Goal: Task Accomplishment & Management: Use online tool/utility

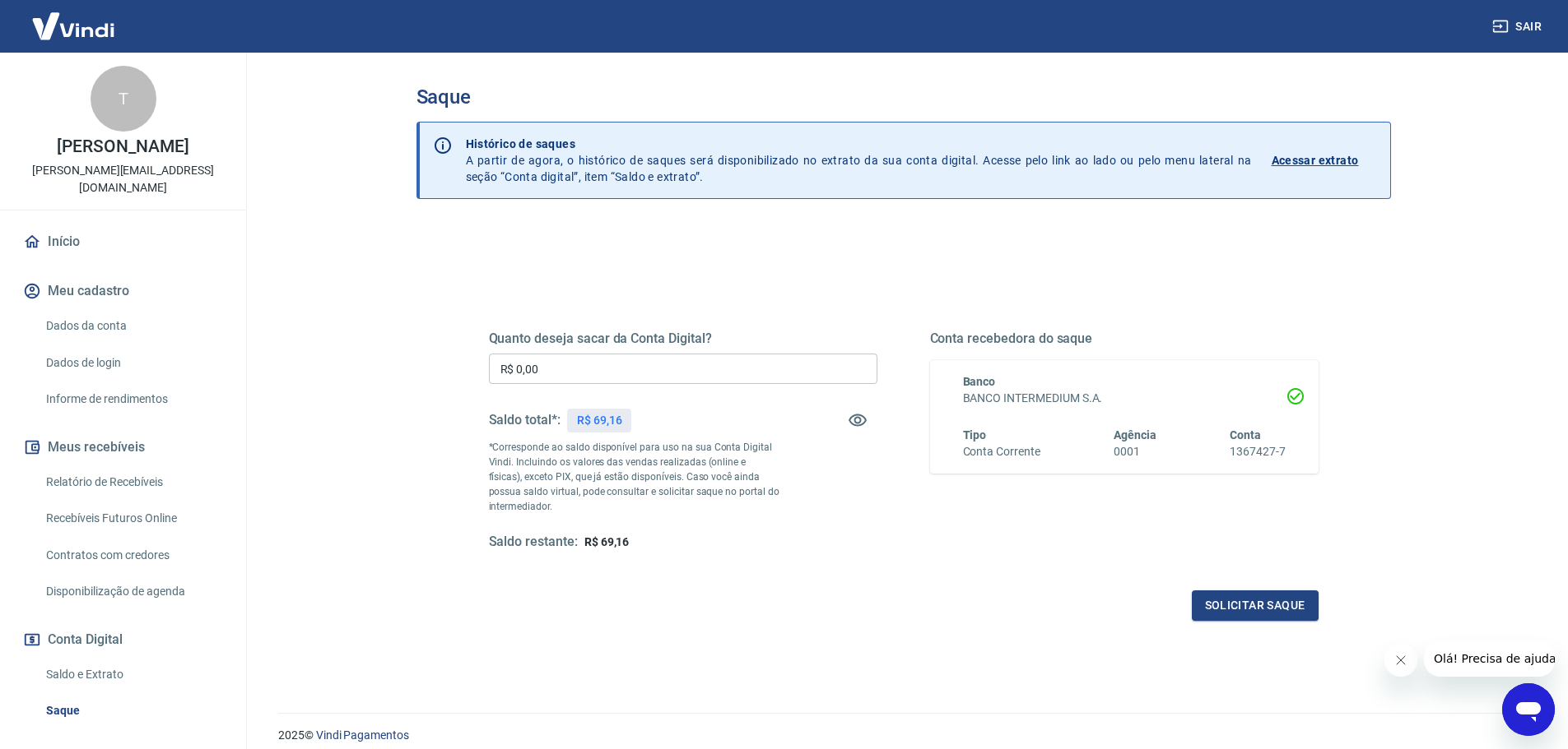
click at [698, 384] on input "R$ 0,00" at bounding box center [683, 368] width 389 height 30
type input "R$ 69,16"
click at [1239, 598] on button "Solicitar saque" at bounding box center [1255, 605] width 126 height 30
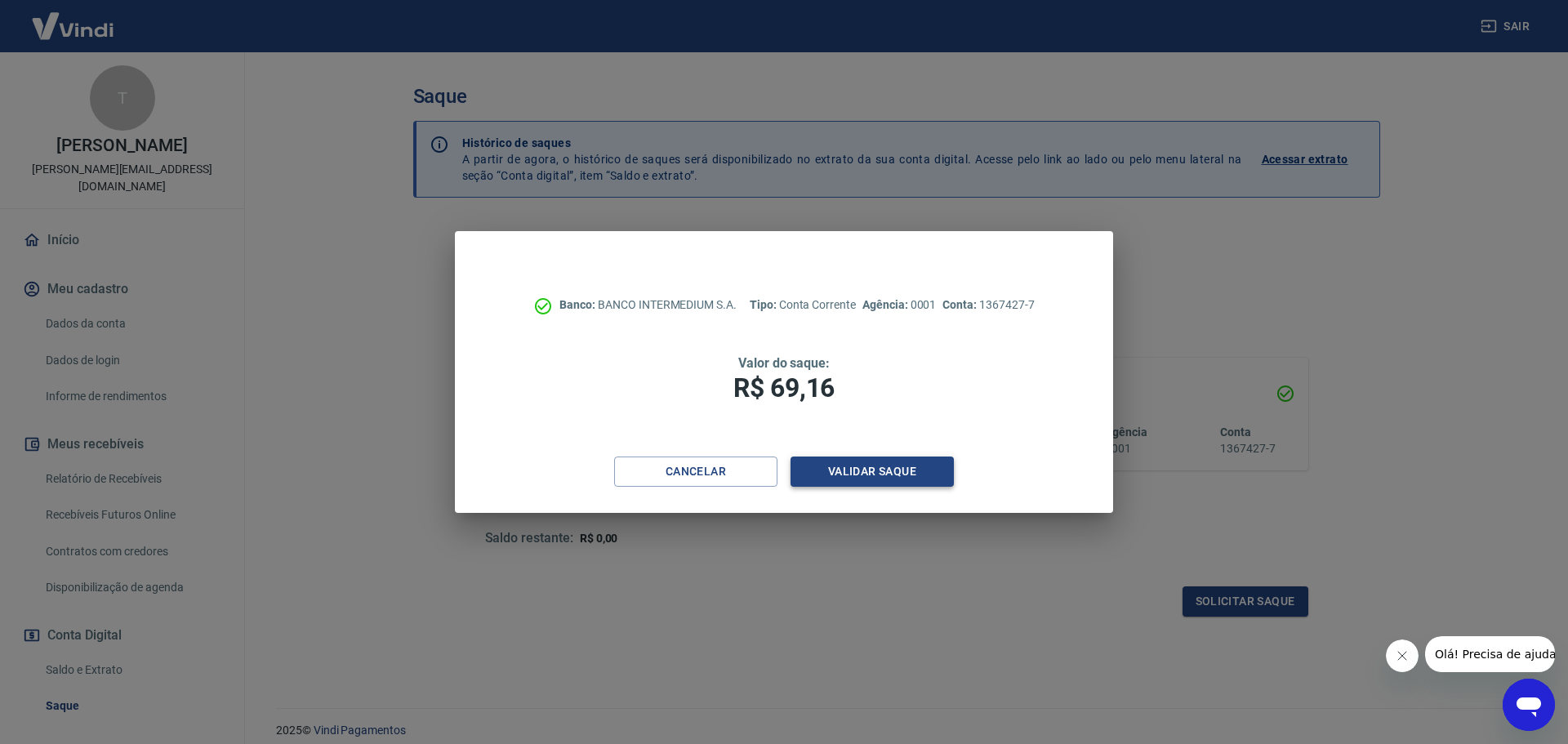
click at [877, 473] on button "Validar saque" at bounding box center [872, 472] width 163 height 30
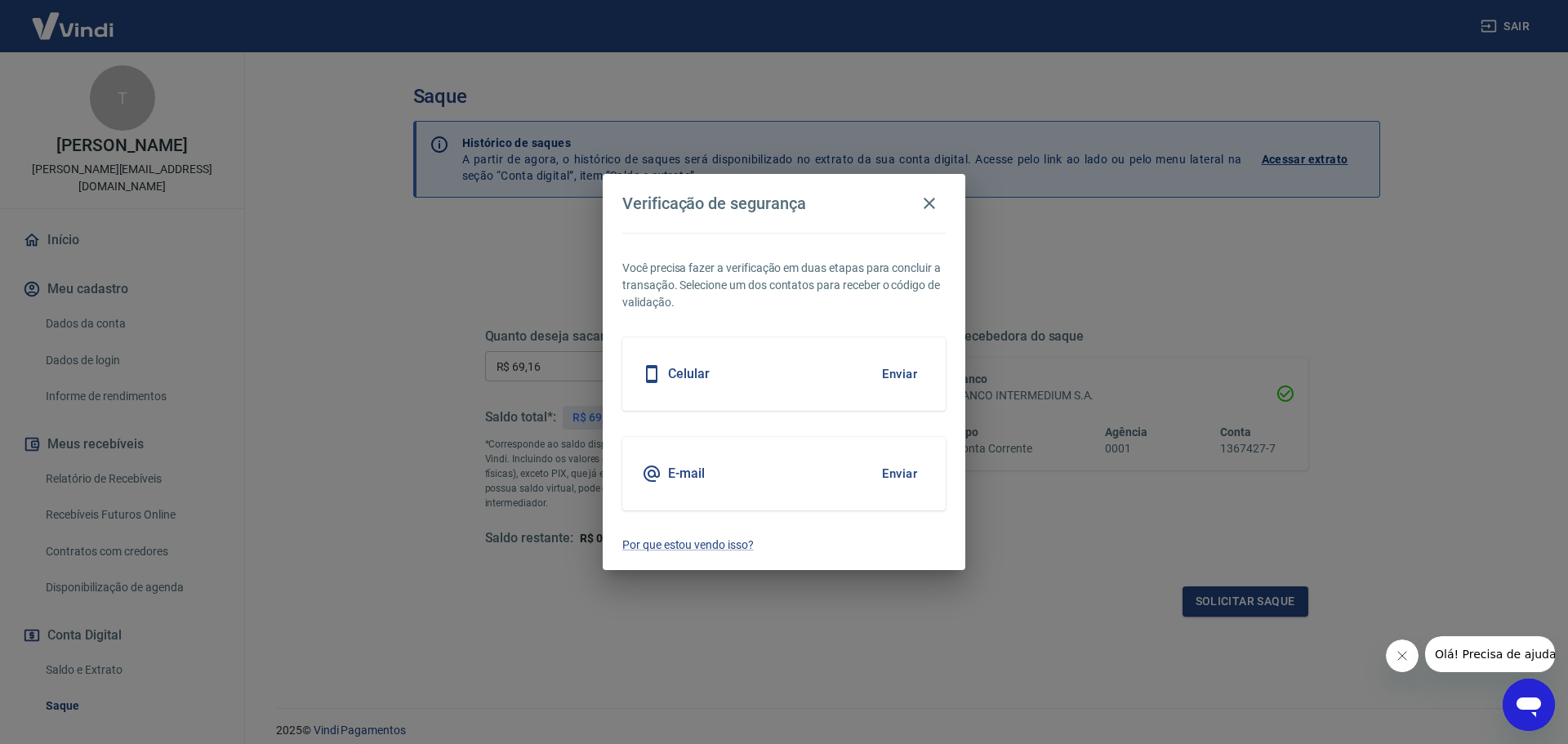
click at [814, 393] on div "Celular Enviar" at bounding box center [784, 375] width 324 height 74
click at [892, 376] on button "Enviar" at bounding box center [900, 375] width 53 height 34
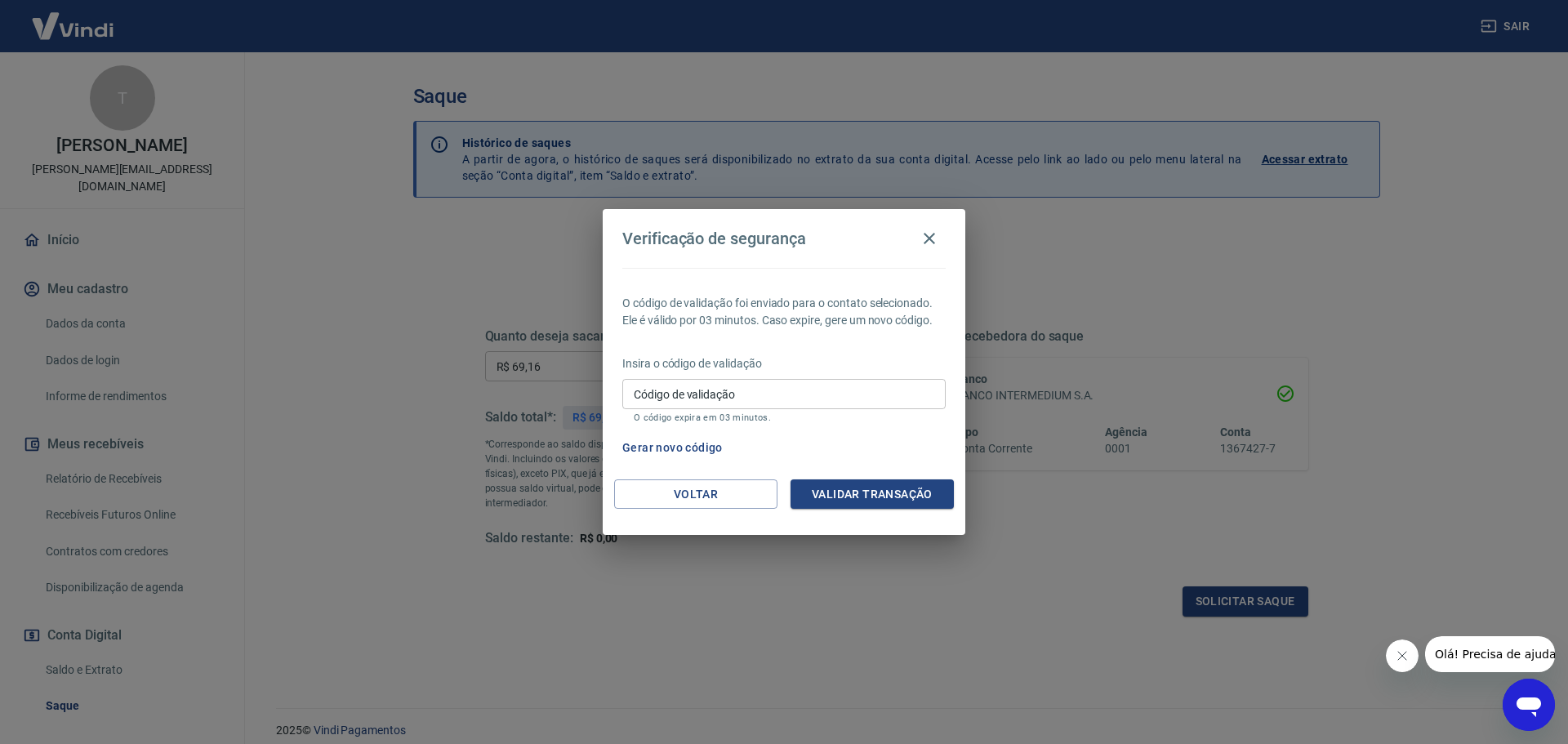
click at [801, 397] on input "Código de validação" at bounding box center [784, 393] width 324 height 30
type input "740490"
click at [804, 498] on button "Validar transação" at bounding box center [872, 494] width 163 height 30
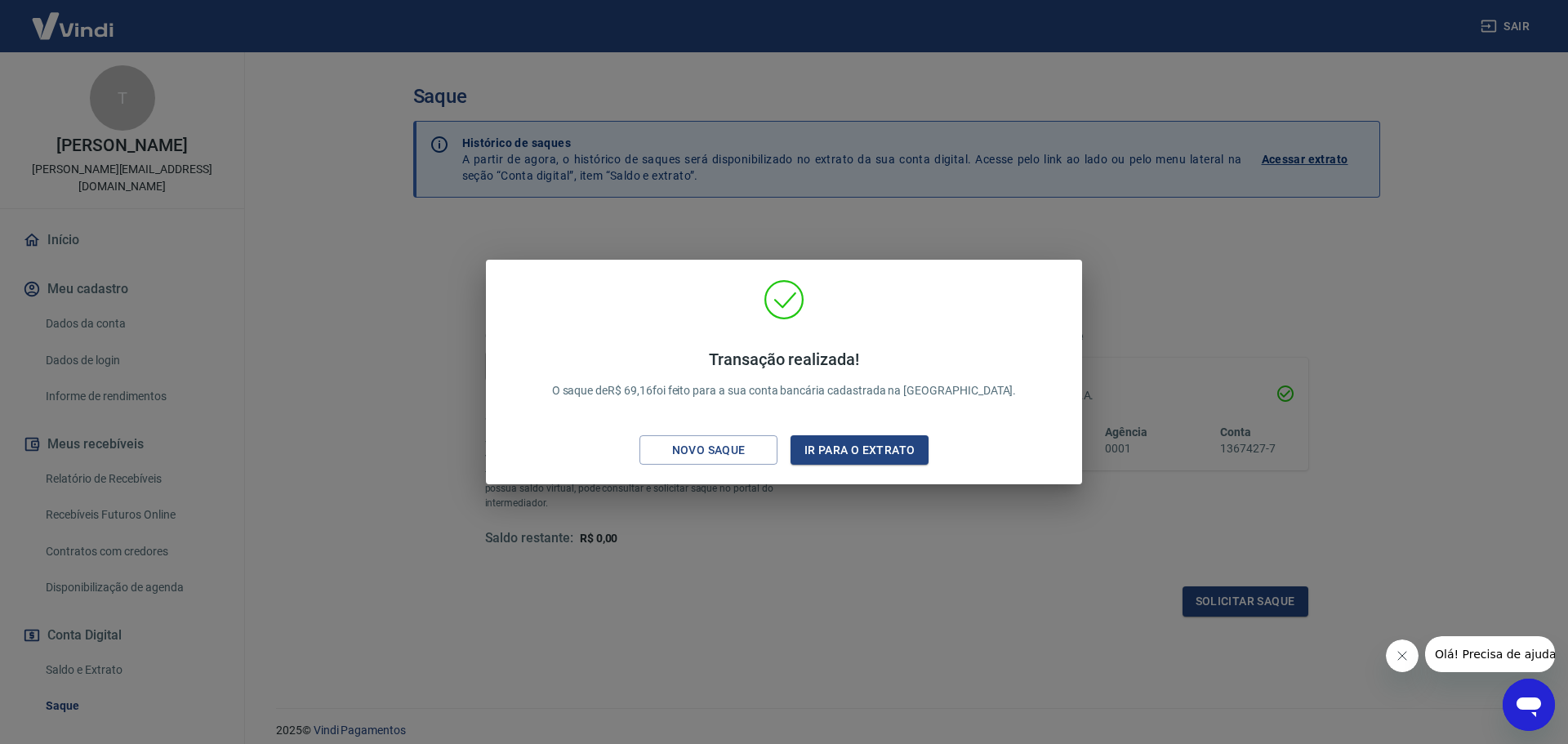
click at [693, 387] on p "Transação realizada! O saque de R$ 69,16 foi feito para a sua conta bancária ca…" at bounding box center [784, 375] width 465 height 50
click at [684, 389] on p "Transação realizada! O saque de R$ 69,16 foi feito para a sua conta bancária ca…" at bounding box center [784, 375] width 465 height 50
drag, startPoint x: 669, startPoint y: 392, endPoint x: 695, endPoint y: 393, distance: 26.0
click at [695, 393] on p "Transação realizada! O saque de R$ 69,16 foi feito para a sua conta bancária ca…" at bounding box center [784, 375] width 465 height 50
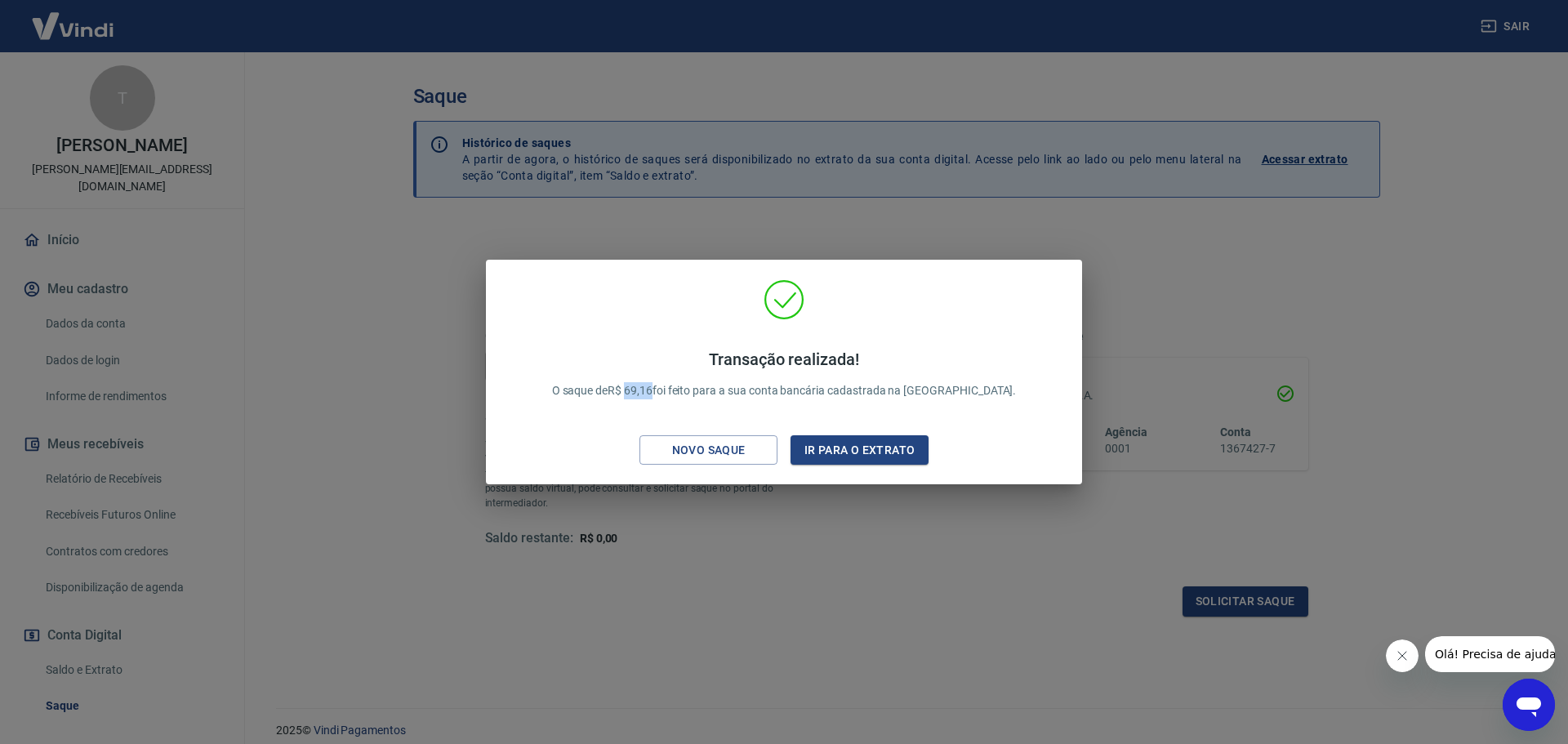
copy p "69,16"
